Goal: Task Accomplishment & Management: Complete application form

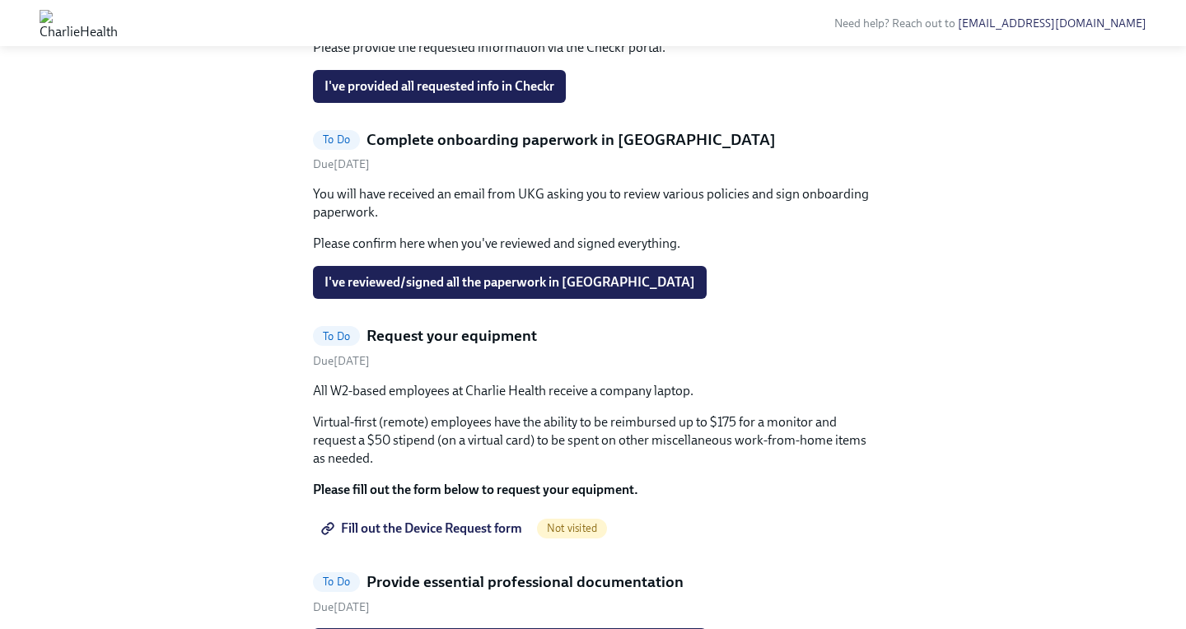
scroll to position [841, 0]
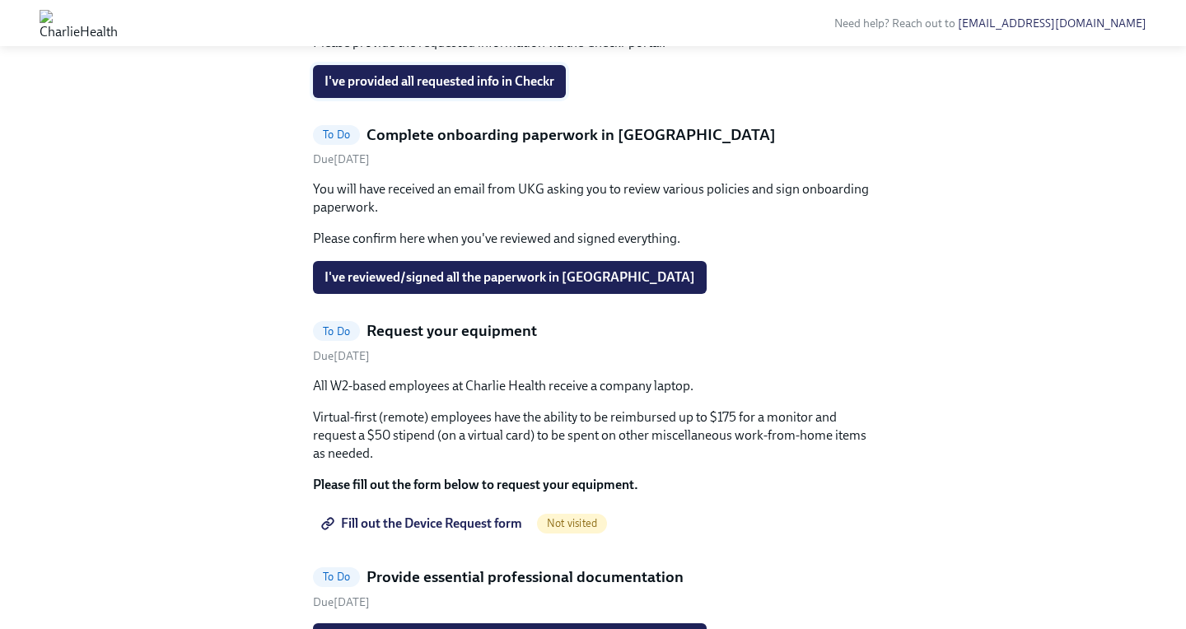
click at [467, 90] on span "I've provided all requested info in Checkr" at bounding box center [439, 81] width 230 height 16
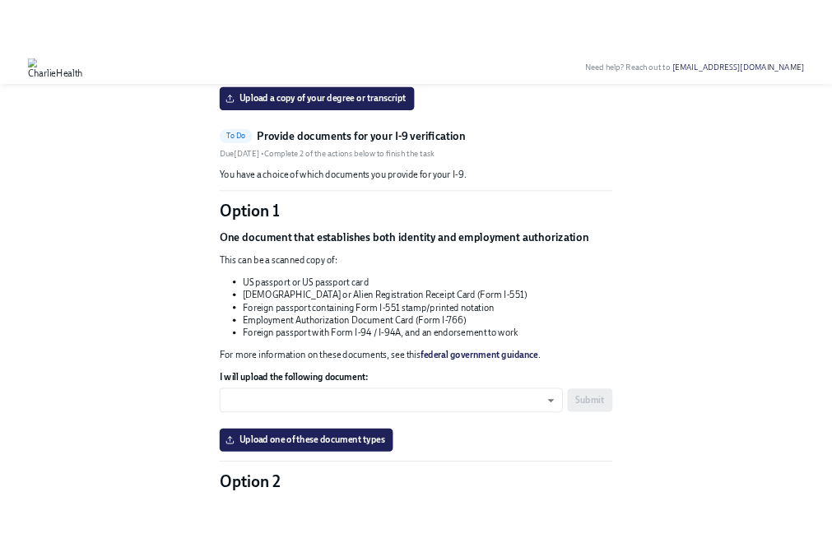
scroll to position [1309, 0]
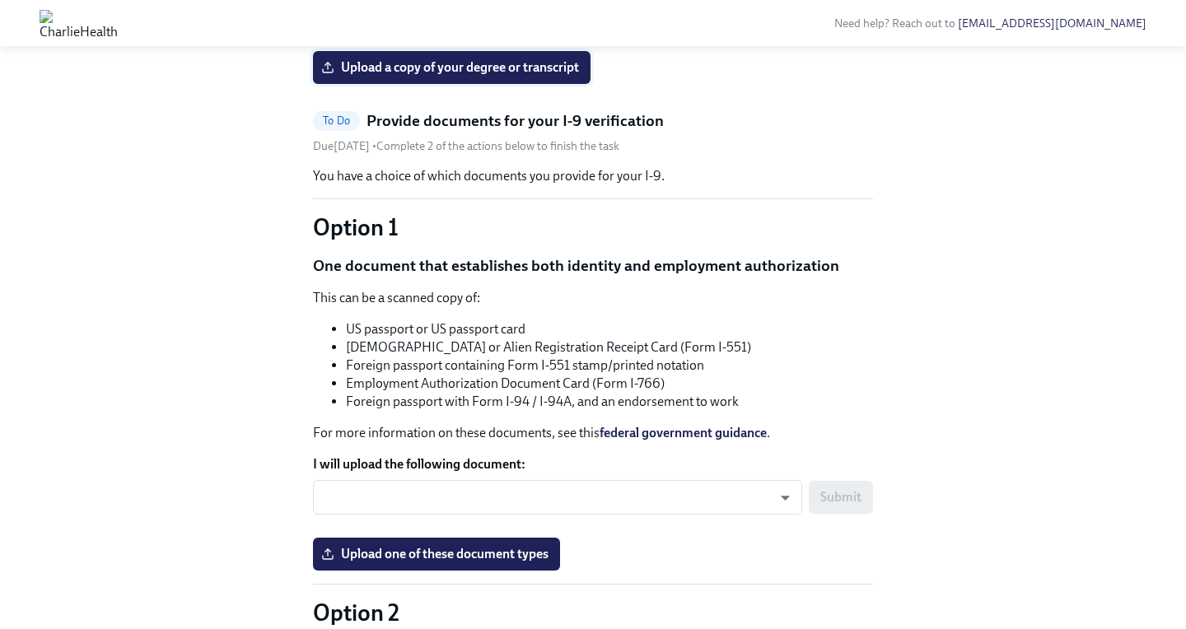
click at [480, 76] on span "Upload a copy of your degree or transcript" at bounding box center [451, 67] width 254 height 16
click at [0, 0] on input "Upload a copy of your degree or transcript" at bounding box center [0, 0] width 0 height 0
click at [349, 30] on span "Upload your resume" at bounding box center [390, 21] width 132 height 16
click at [0, 0] on input "Upload your resume" at bounding box center [0, 0] width 0 height 0
click at [436, 30] on span "[PERSON_NAME] Resume.doc" at bounding box center [421, 21] width 195 height 16
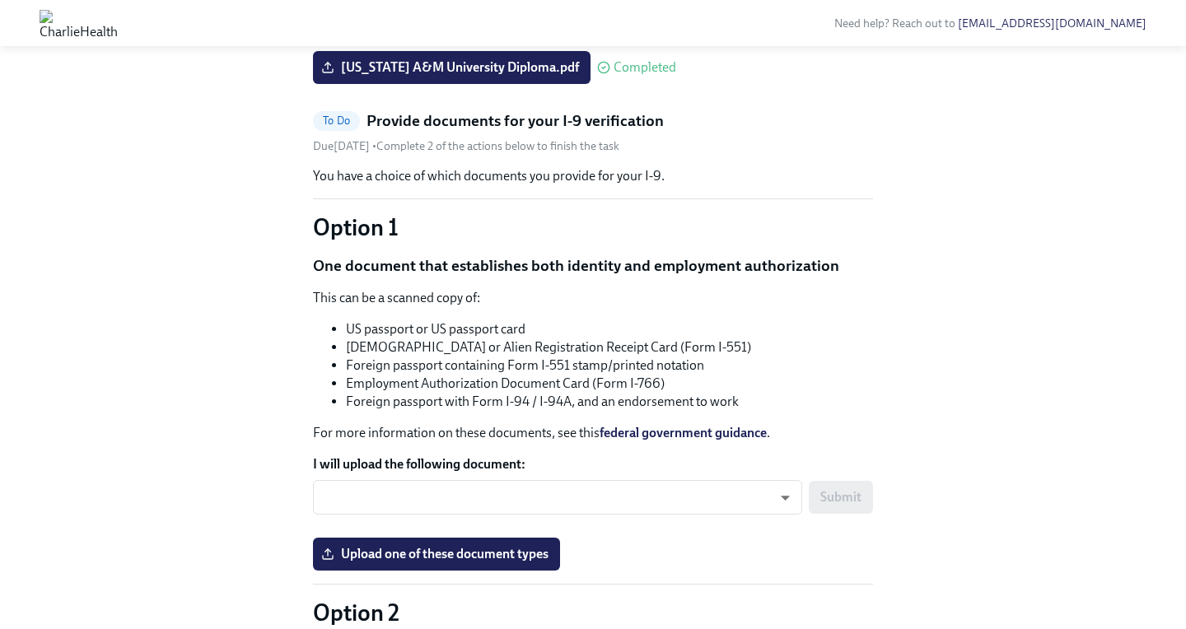
click at [0, 0] on input "[PERSON_NAME] Resume.doc" at bounding box center [0, 0] width 0 height 0
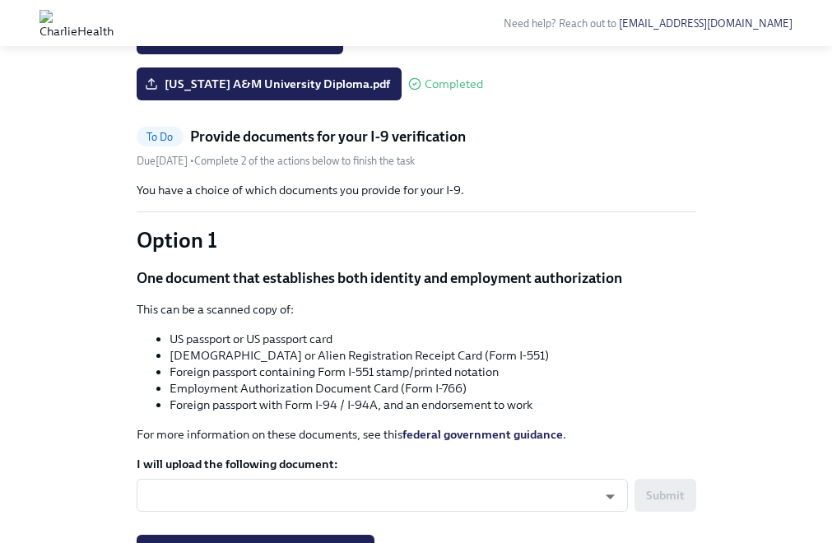
scroll to position [1190, 0]
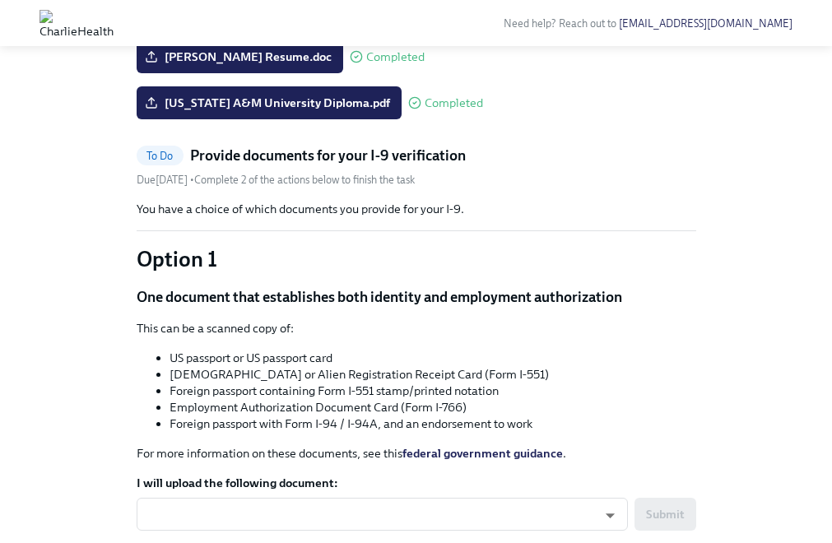
click at [170, 19] on span "Upload a headshot (A simple clear photo -for internal use only)" at bounding box center [326, 10] width 357 height 16
click at [0, 0] on input "Upload a headshot (A simple clear photo -for internal use only)" at bounding box center [0, 0] width 0 height 0
click at [304, 19] on span "Upload a headshot (A simple clear photo -for internal use only)" at bounding box center [326, 10] width 357 height 16
click at [0, 0] on input "Upload a headshot (A simple clear photo -for internal use only)" at bounding box center [0, 0] width 0 height 0
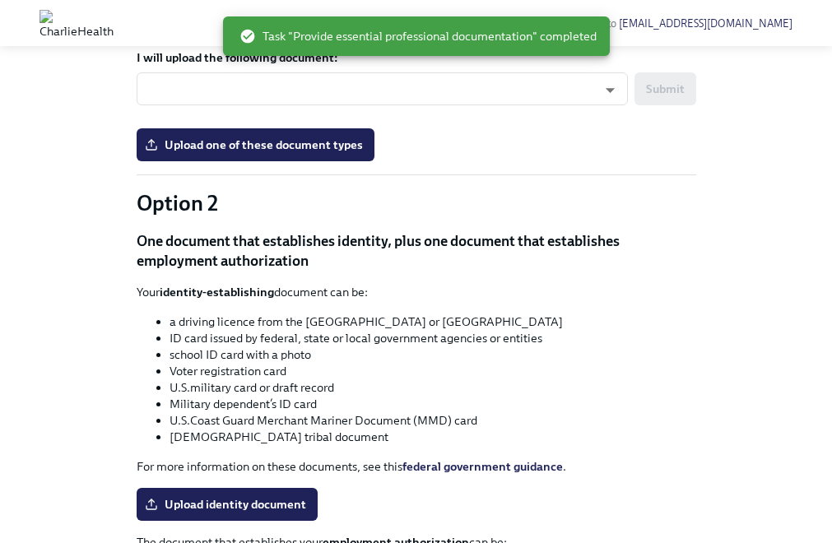
scroll to position [1407, 0]
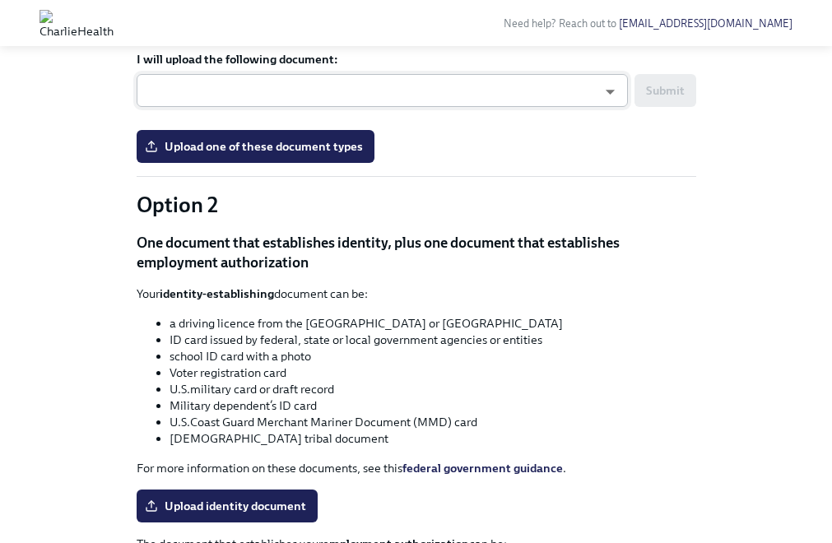
click at [582, 332] on body "Need help? Reach out to [EMAIL_ADDRESS][DOMAIN_NAME] Hi [PERSON_NAME]! This is …" at bounding box center [416, 20] width 832 height 2855
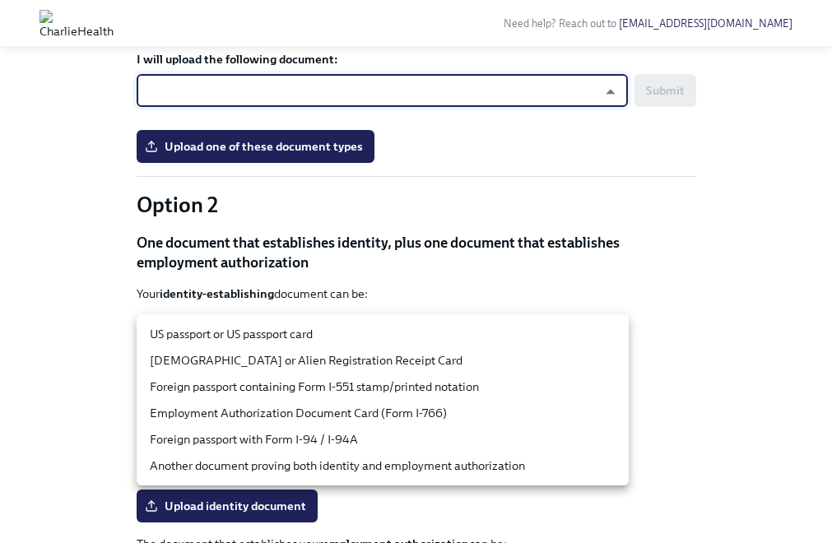
click at [352, 337] on li "US passport or US passport card" at bounding box center [383, 334] width 492 height 26
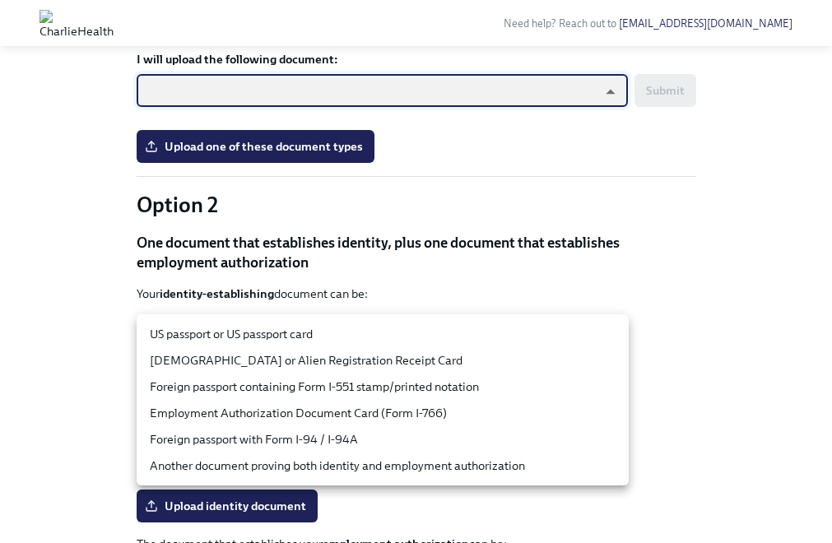
type input "tm035QtdH"
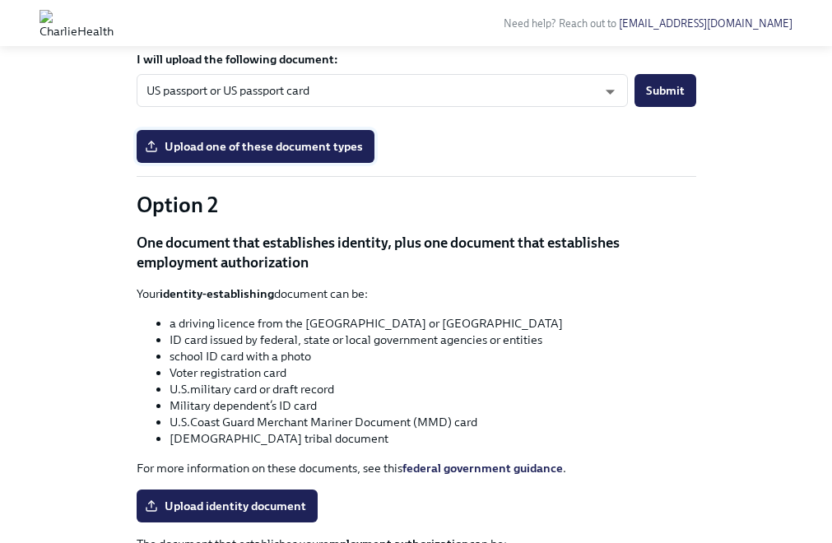
click at [264, 155] on span "Upload one of these document types" at bounding box center [255, 146] width 215 height 16
click at [0, 0] on input "Upload one of these document types" at bounding box center [0, 0] width 0 height 0
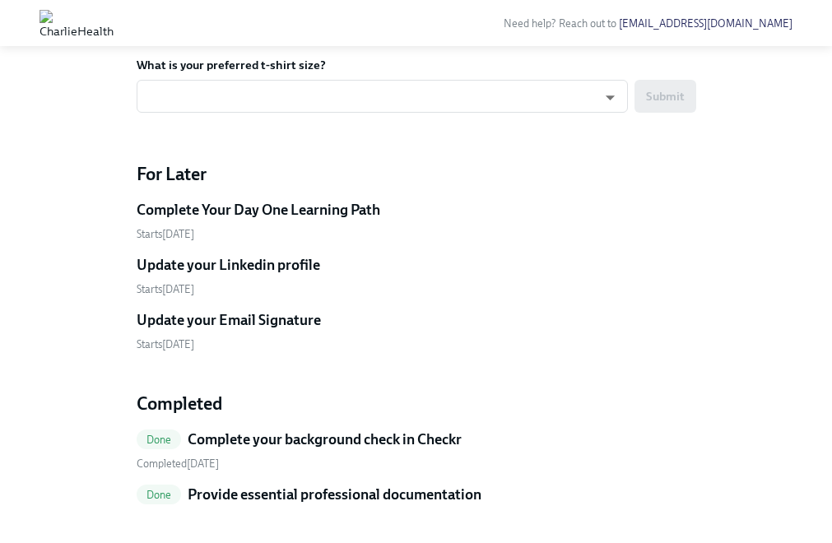
scroll to position [2266, 0]
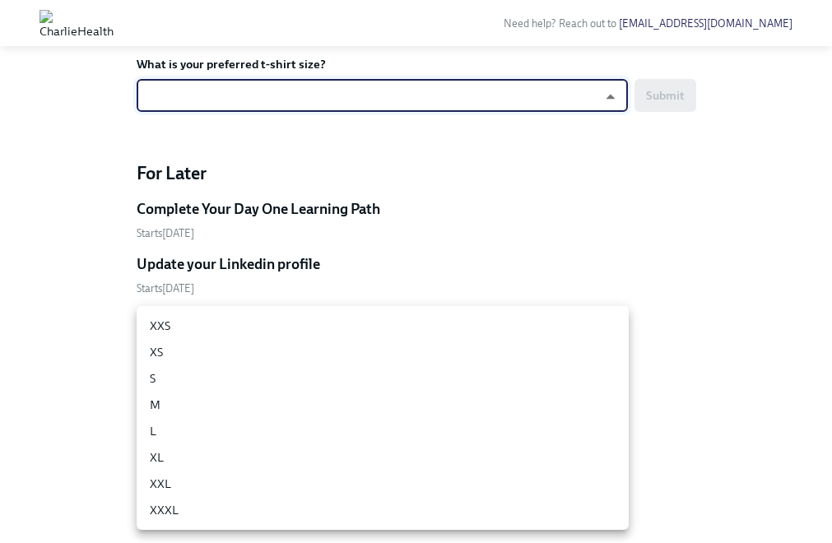
click at [332, 461] on li "XL" at bounding box center [383, 458] width 492 height 26
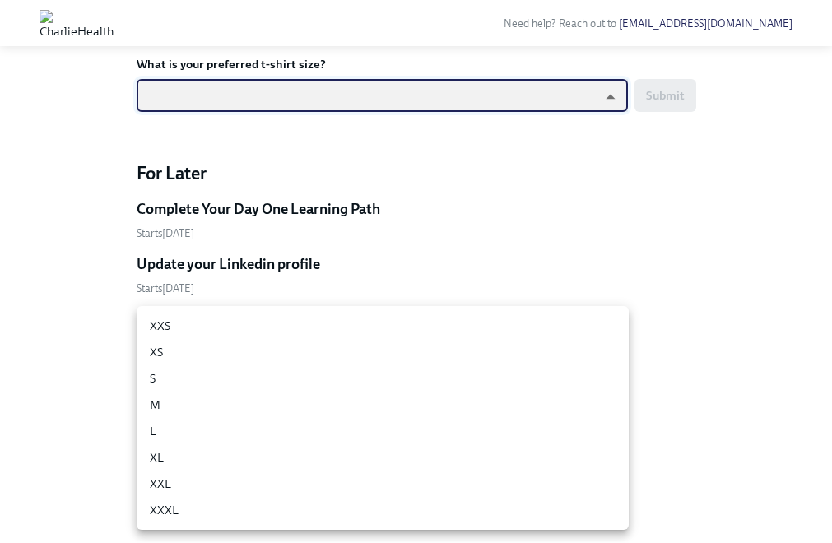
type input "ghyeC6wAT"
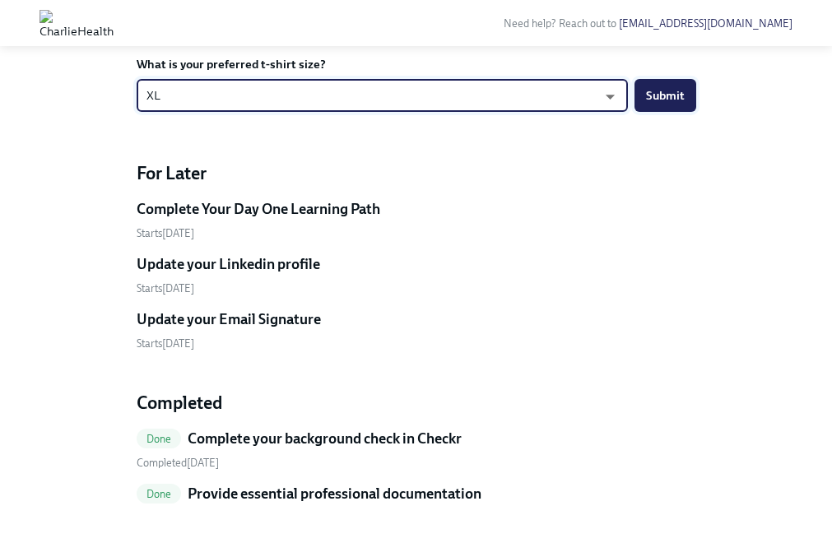
click at [669, 104] on span "Submit" at bounding box center [665, 95] width 39 height 16
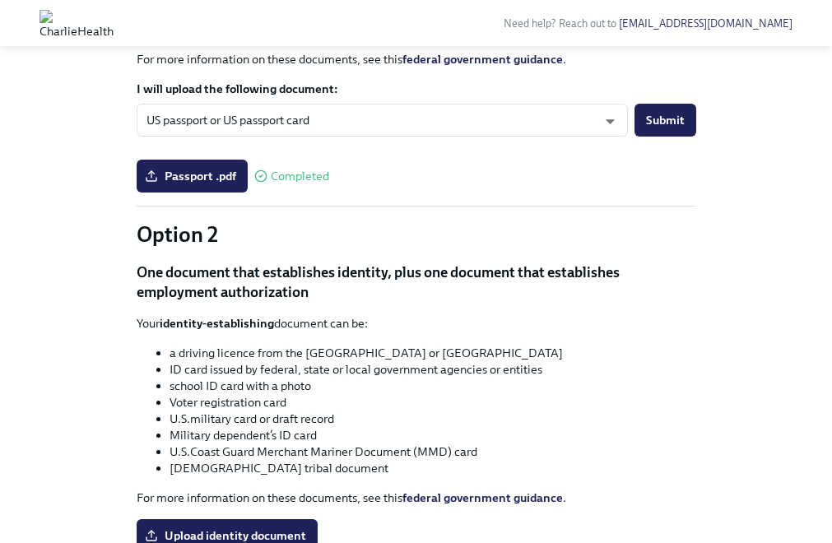
scroll to position [1378, 0]
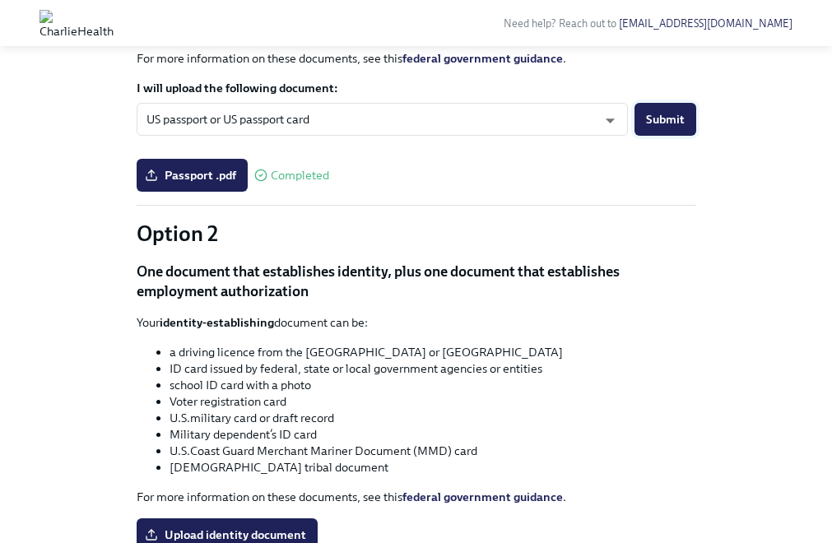
click at [674, 128] on span "Submit" at bounding box center [665, 119] width 39 height 16
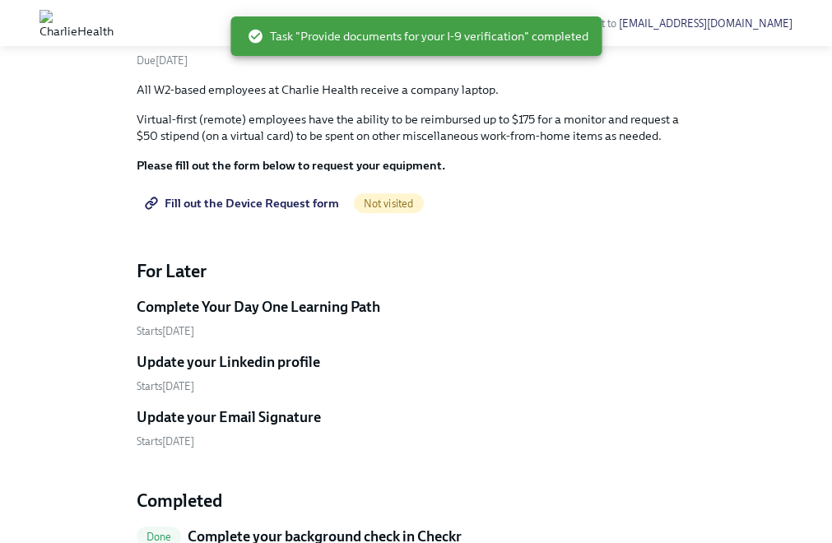
scroll to position [884, 0]
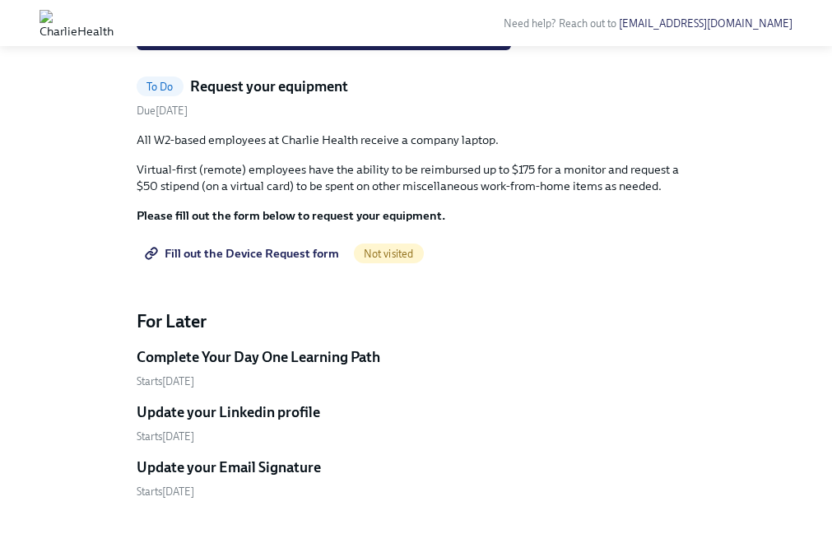
scroll to position [1154, 0]
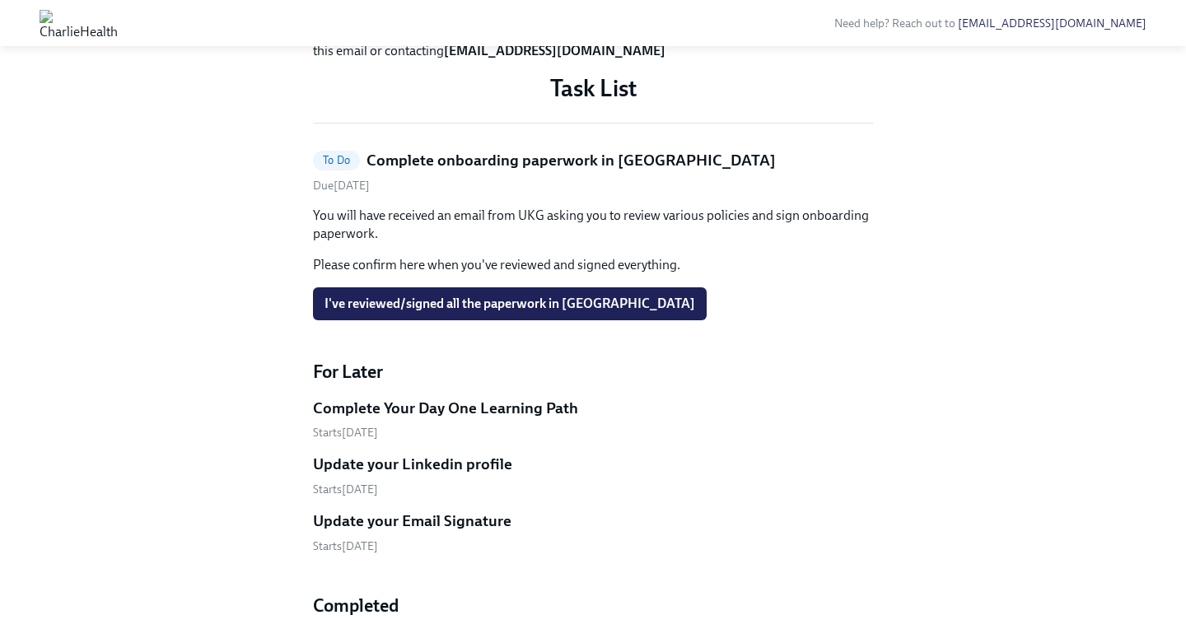
scroll to position [669, 0]
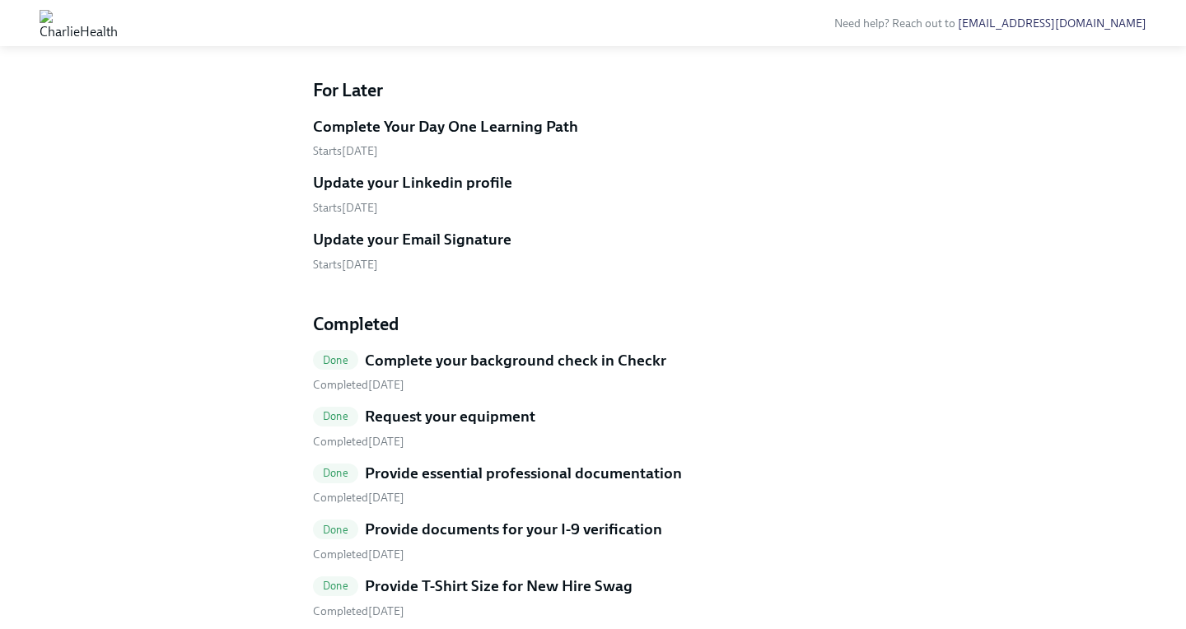
scroll to position [904, 0]
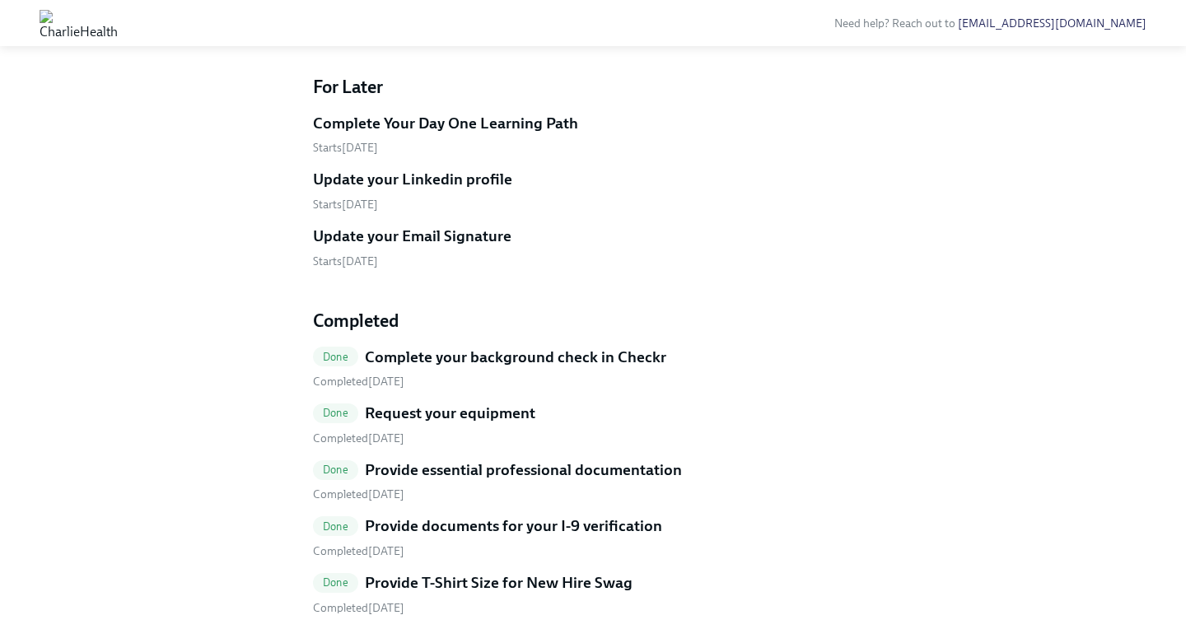
click at [498, 27] on span "I've reviewed/signed all the paperwork in [GEOGRAPHIC_DATA]" at bounding box center [509, 19] width 371 height 16
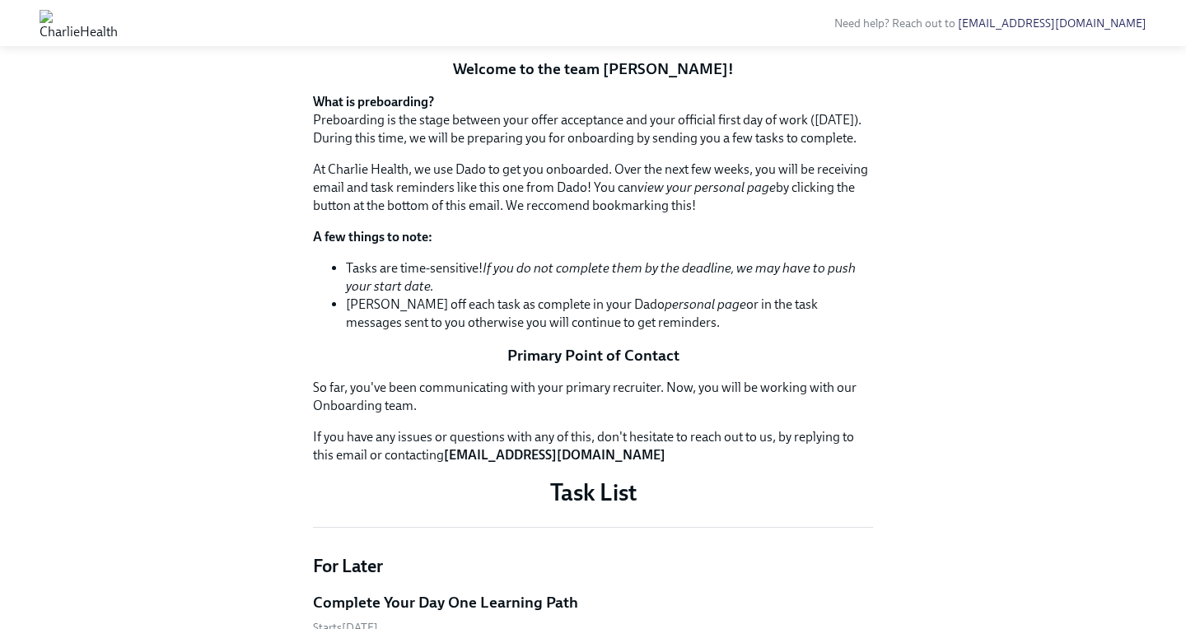
scroll to position [0, 0]
